Goal: Check status: Check status

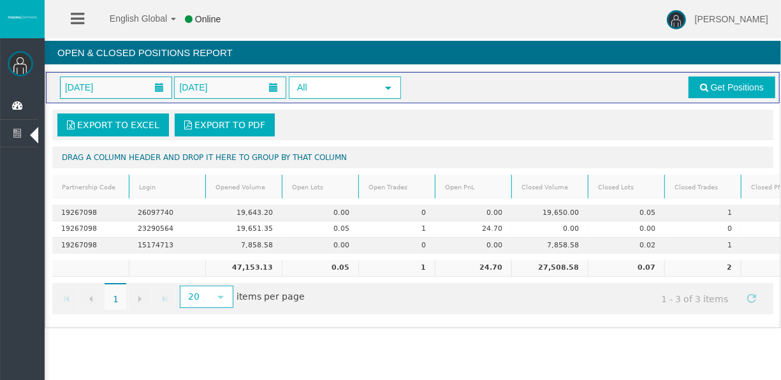
scroll to position [0, 32]
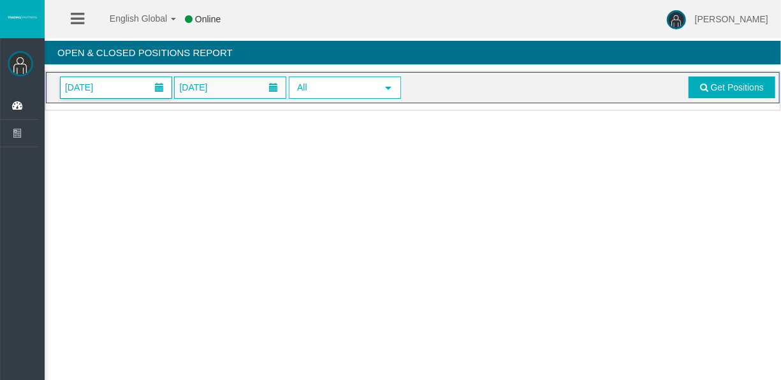
click at [140, 83] on span "01/10/2025" at bounding box center [116, 87] width 111 height 21
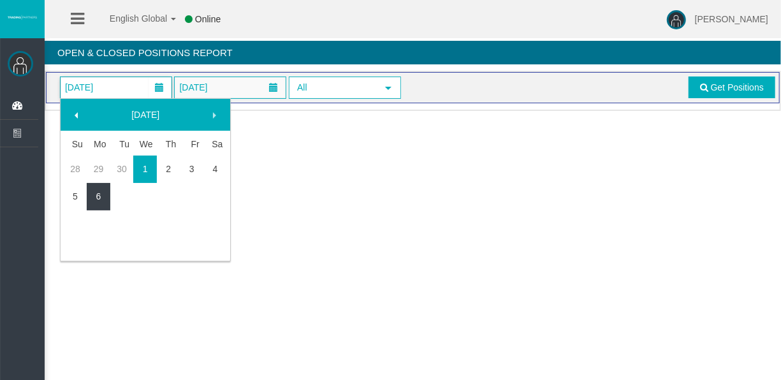
click at [99, 198] on link "6" at bounding box center [99, 196] width 24 height 23
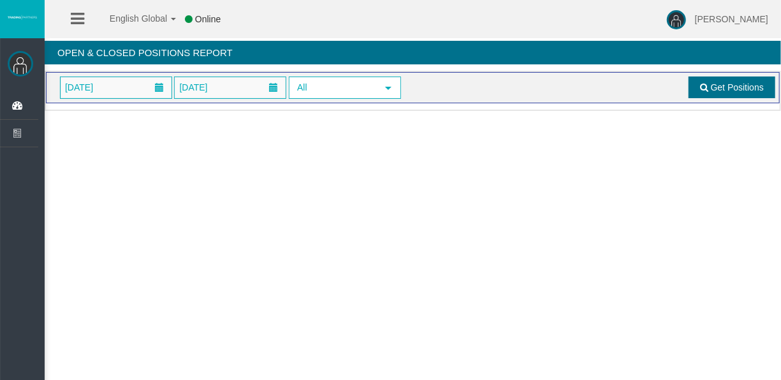
click at [703, 77] on link "Get Positions" at bounding box center [732, 88] width 87 height 22
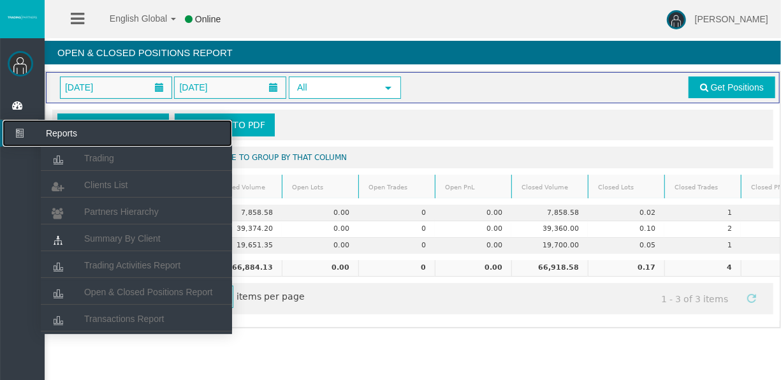
click at [22, 127] on icon at bounding box center [20, 133] width 34 height 27
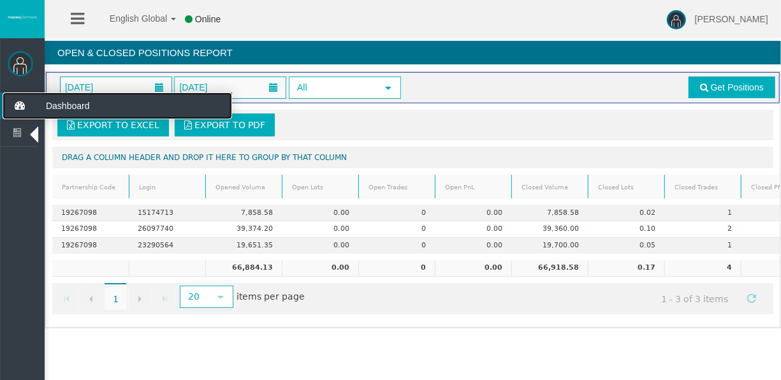
click at [22, 106] on icon at bounding box center [20, 105] width 34 height 27
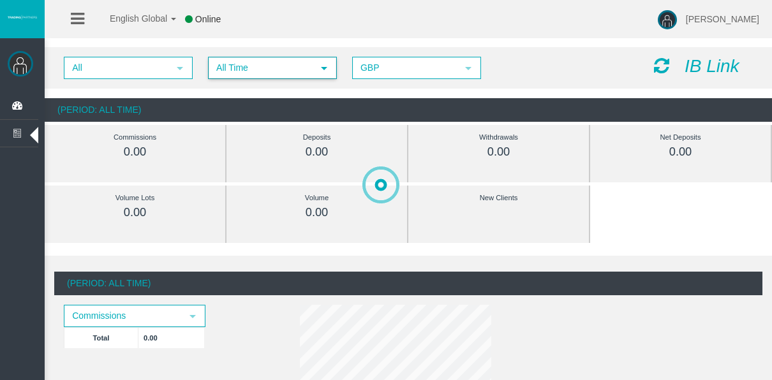
click at [236, 66] on span "All Time" at bounding box center [260, 68] width 103 height 20
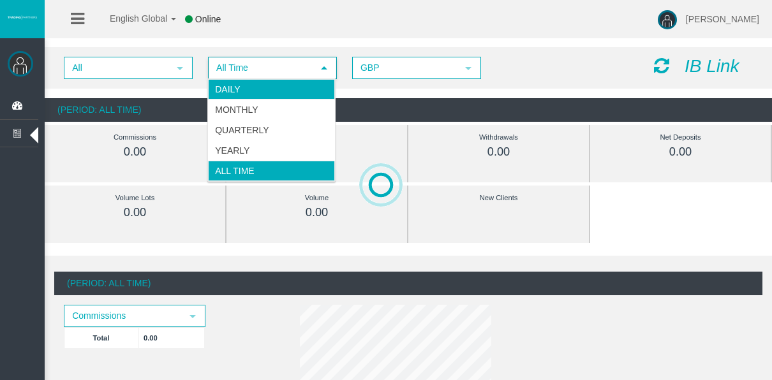
click at [240, 89] on li "Daily" at bounding box center [271, 89] width 127 height 20
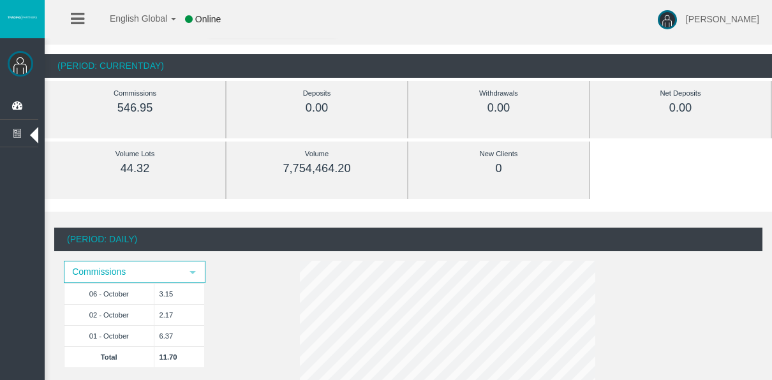
scroll to position [64, 0]
